Goal: Task Accomplishment & Management: Manage account settings

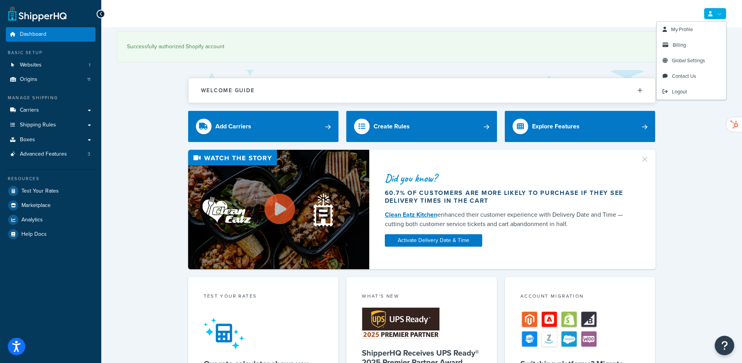
click at [717, 10] on link at bounding box center [715, 14] width 23 height 12
click at [680, 46] on span "Billing" at bounding box center [679, 44] width 13 height 7
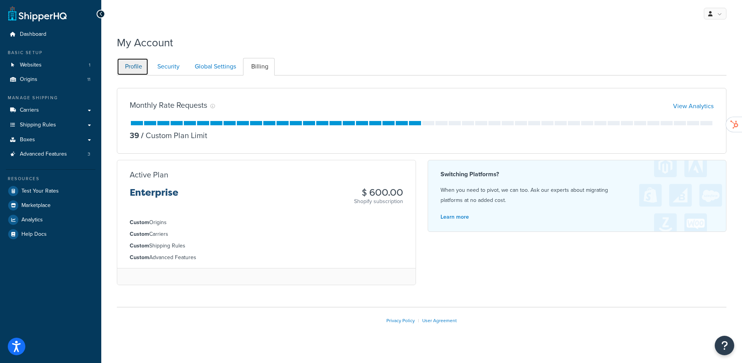
click at [138, 65] on link "Profile" at bounding box center [133, 67] width 32 height 18
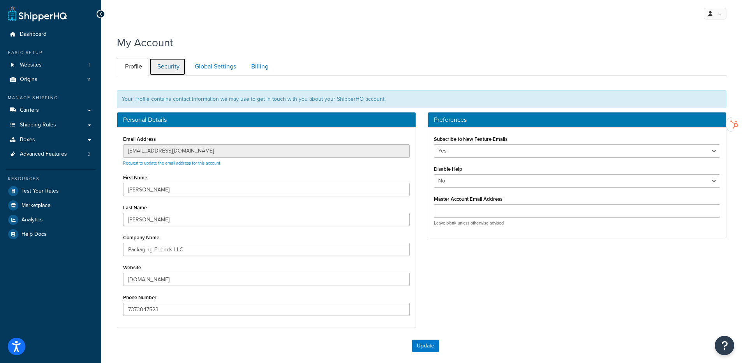
click at [168, 65] on link "Security" at bounding box center [167, 67] width 37 height 18
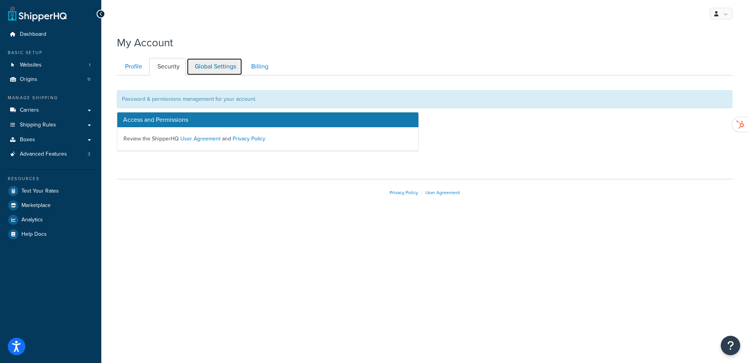
click at [199, 67] on link "Global Settings" at bounding box center [215, 67] width 56 height 18
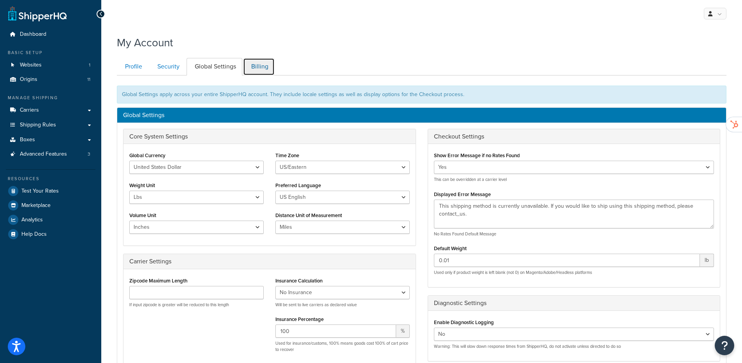
click at [251, 66] on link "Billing" at bounding box center [259, 67] width 32 height 18
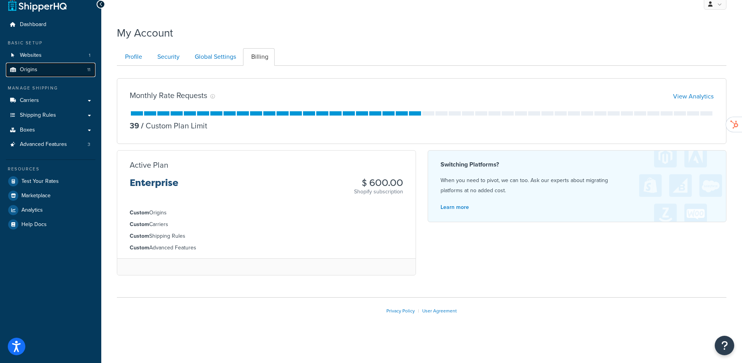
click at [42, 67] on link "Origins 11" at bounding box center [51, 70] width 90 height 14
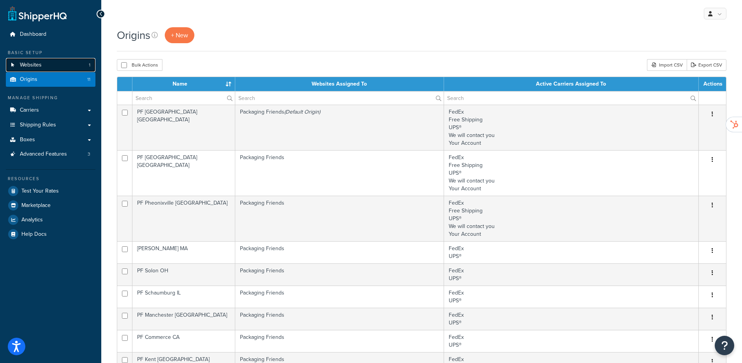
click at [41, 62] on span "Websites" at bounding box center [31, 65] width 22 height 7
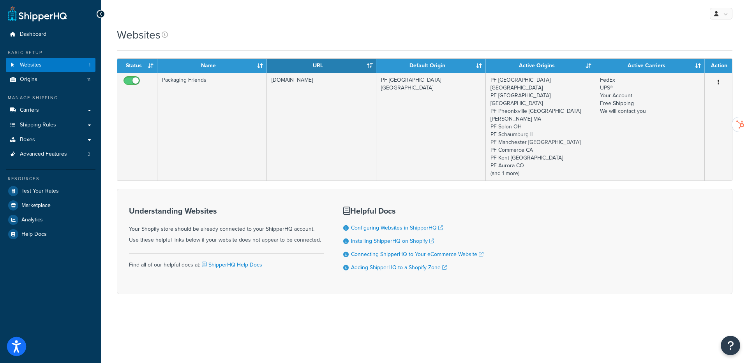
click at [16, 351] on icon "Open accessiBe: accessibility options, statement and help" at bounding box center [16, 346] width 9 height 12
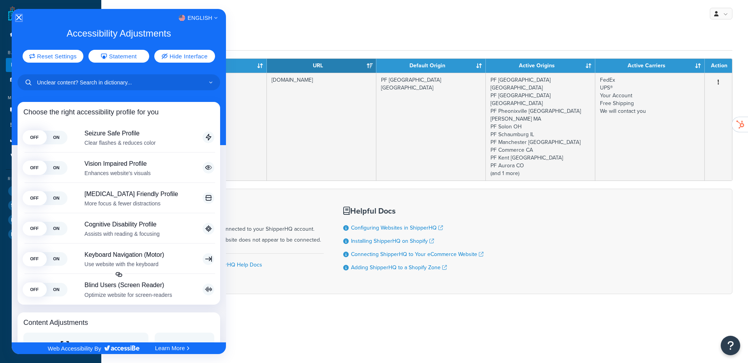
click at [18, 19] on icon "Close Accessibility Interface" at bounding box center [18, 17] width 5 height 5
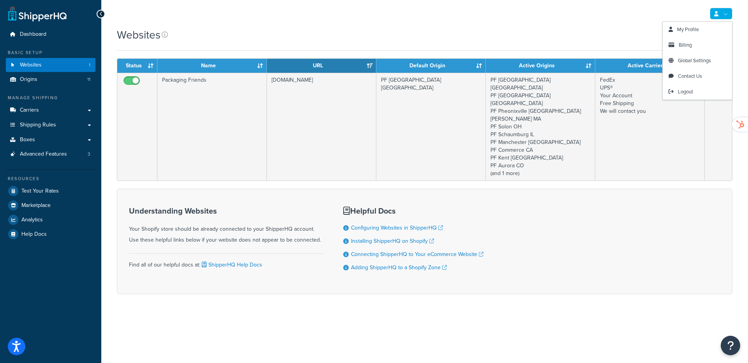
click at [722, 14] on link at bounding box center [721, 14] width 23 height 12
click at [685, 31] on span "My Profile" at bounding box center [688, 29] width 22 height 7
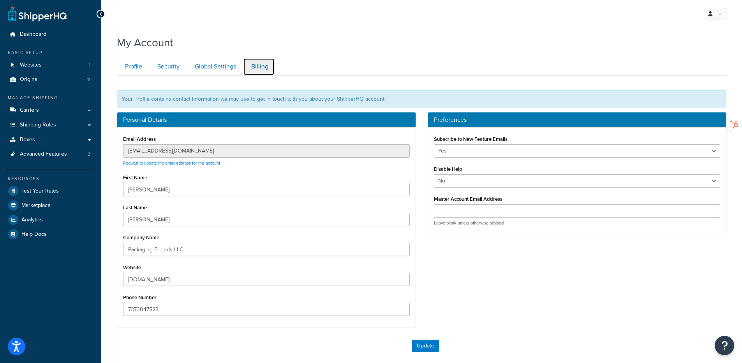
click at [268, 70] on link "Billing" at bounding box center [259, 67] width 32 height 18
